Goal: Check status

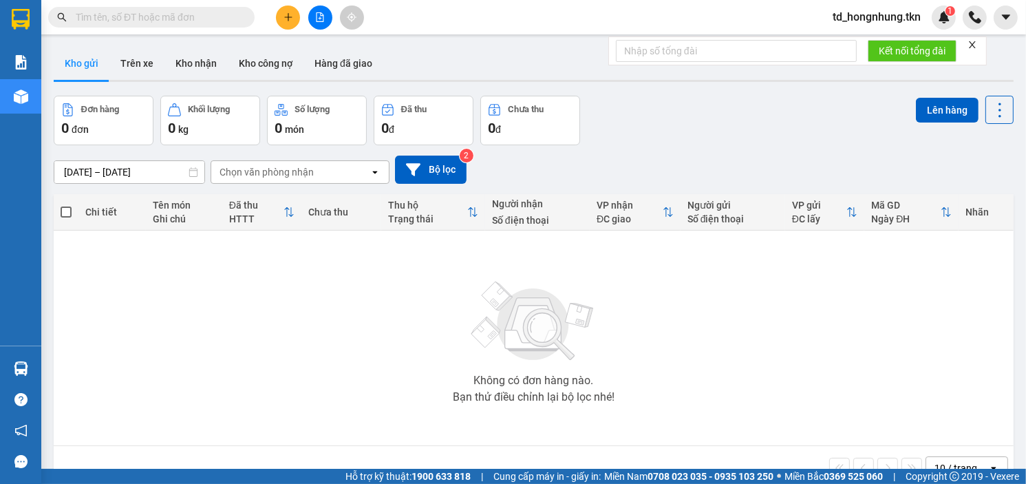
click at [111, 15] on input "text" at bounding box center [157, 17] width 162 height 15
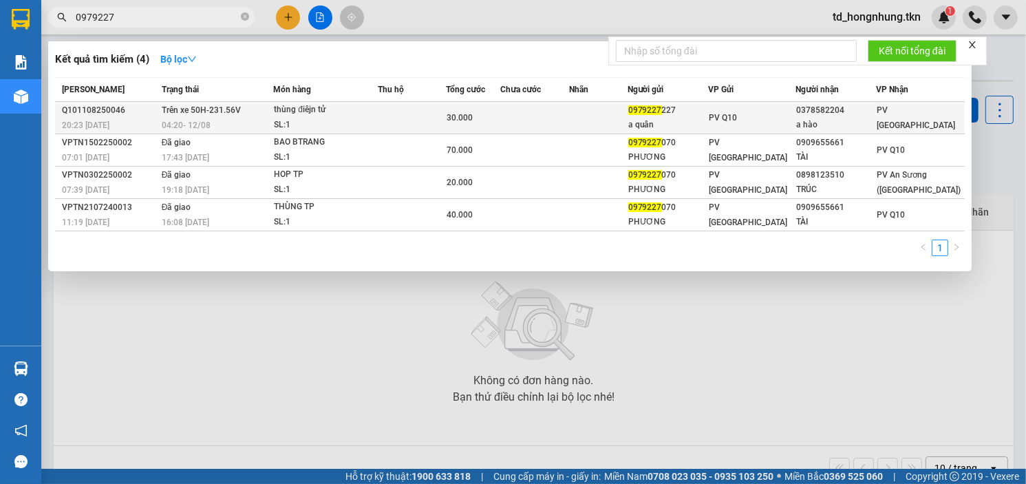
type input "0979227"
click at [306, 111] on div "thùng điêjn tử" at bounding box center [325, 110] width 103 height 15
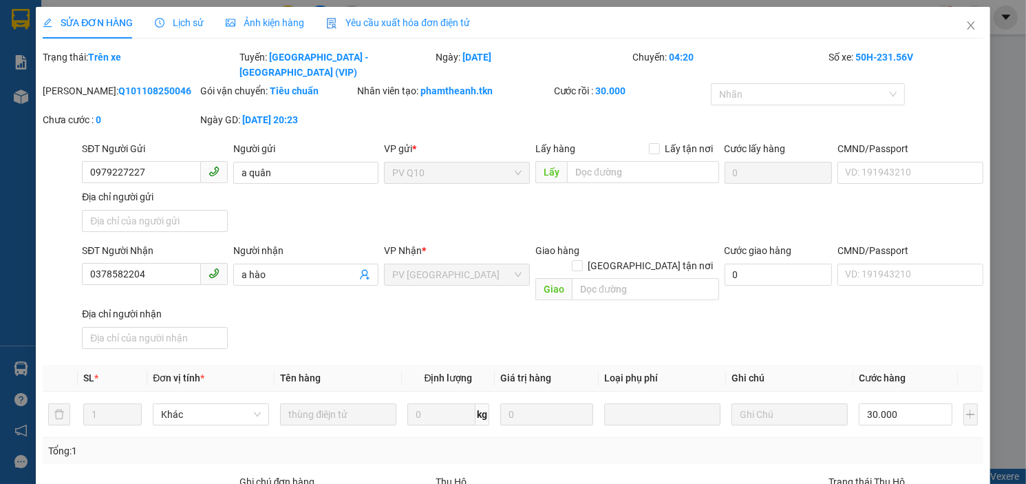
click at [182, 26] on span "Lịch sử" at bounding box center [179, 22] width 49 height 11
